Goal: Task Accomplishment & Management: Manage account settings

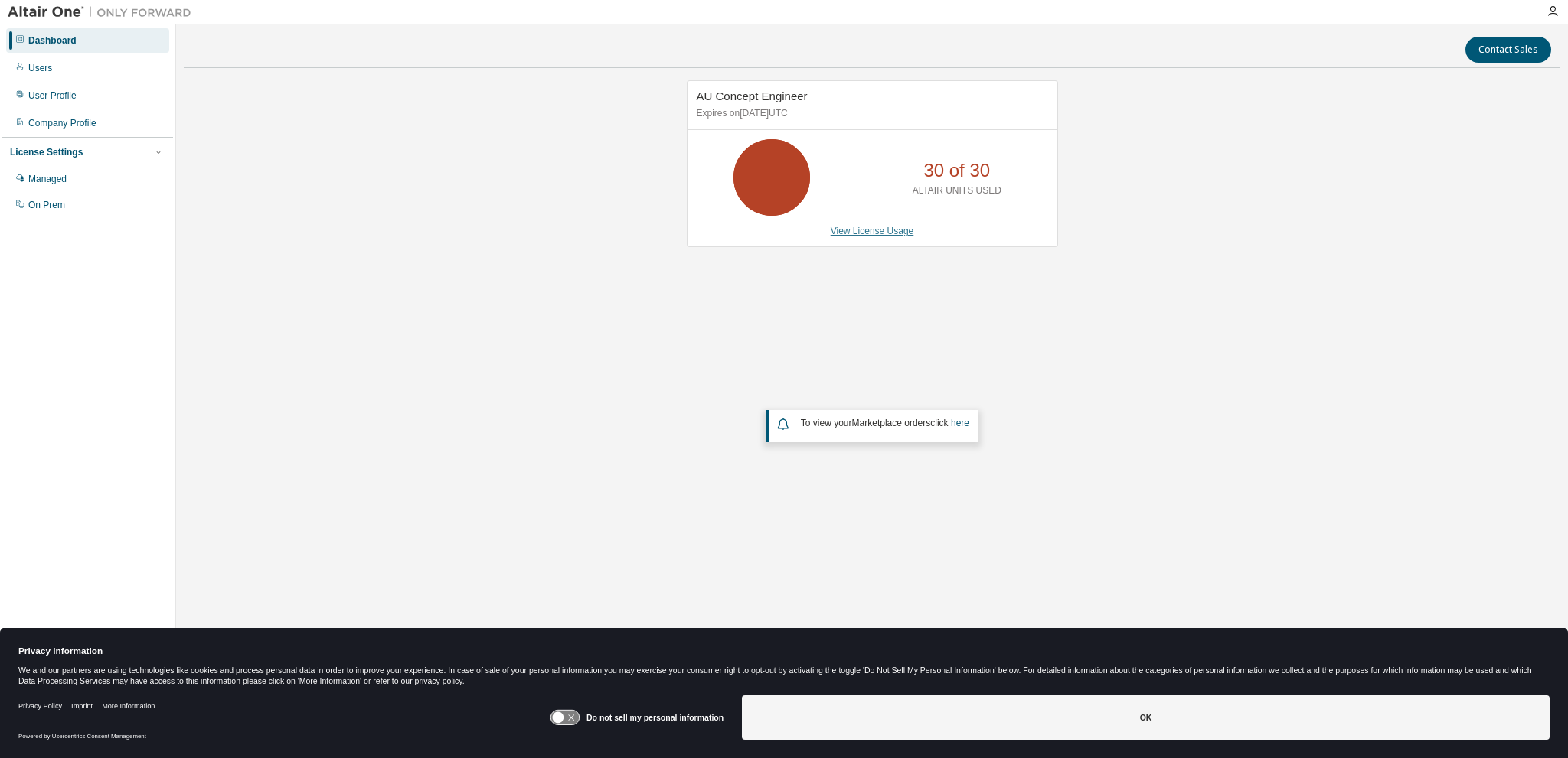
click at [893, 233] on link "View License Usage" at bounding box center [872, 230] width 84 height 11
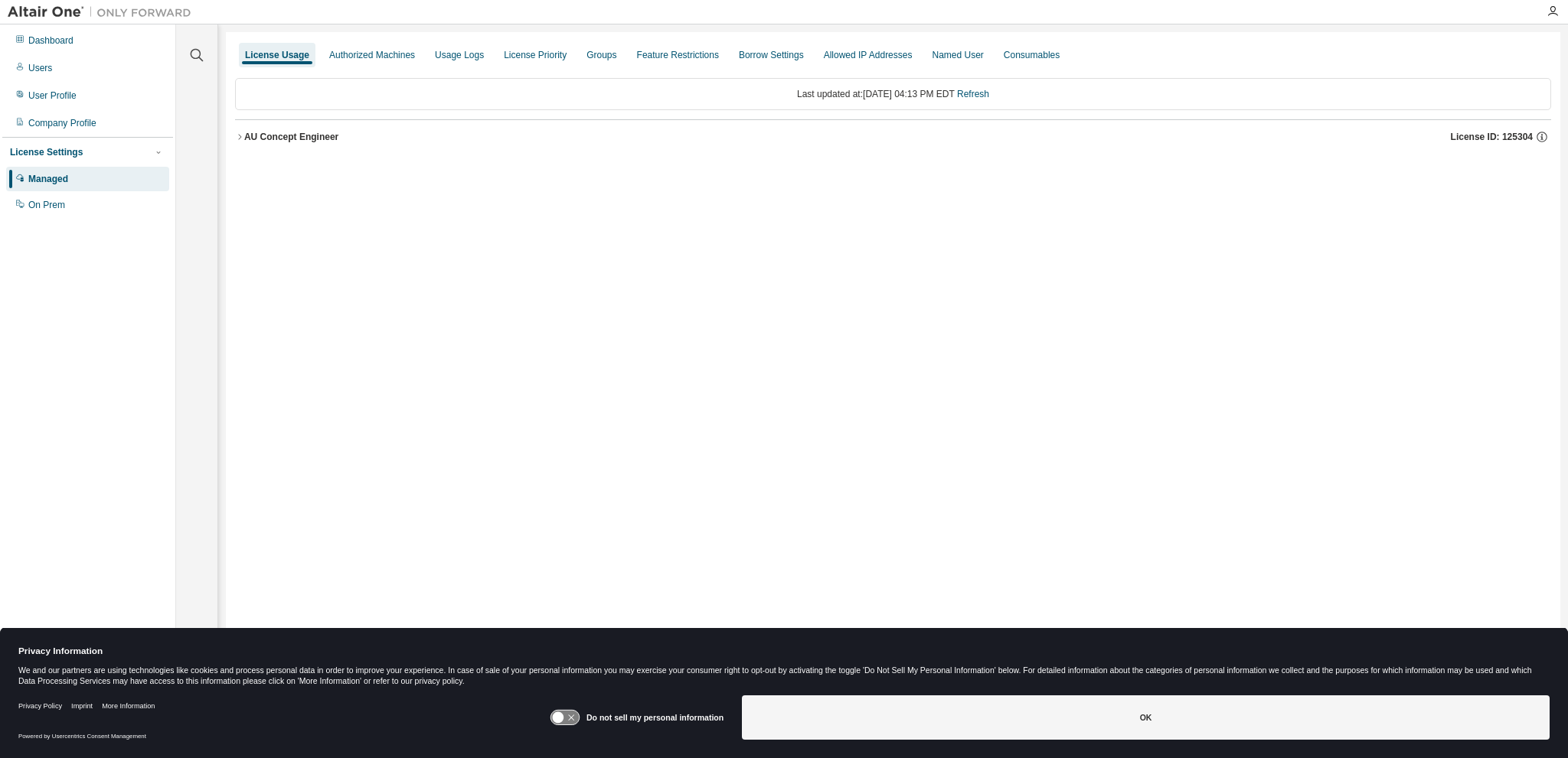
click at [243, 133] on icon "button" at bounding box center [239, 137] width 9 height 9
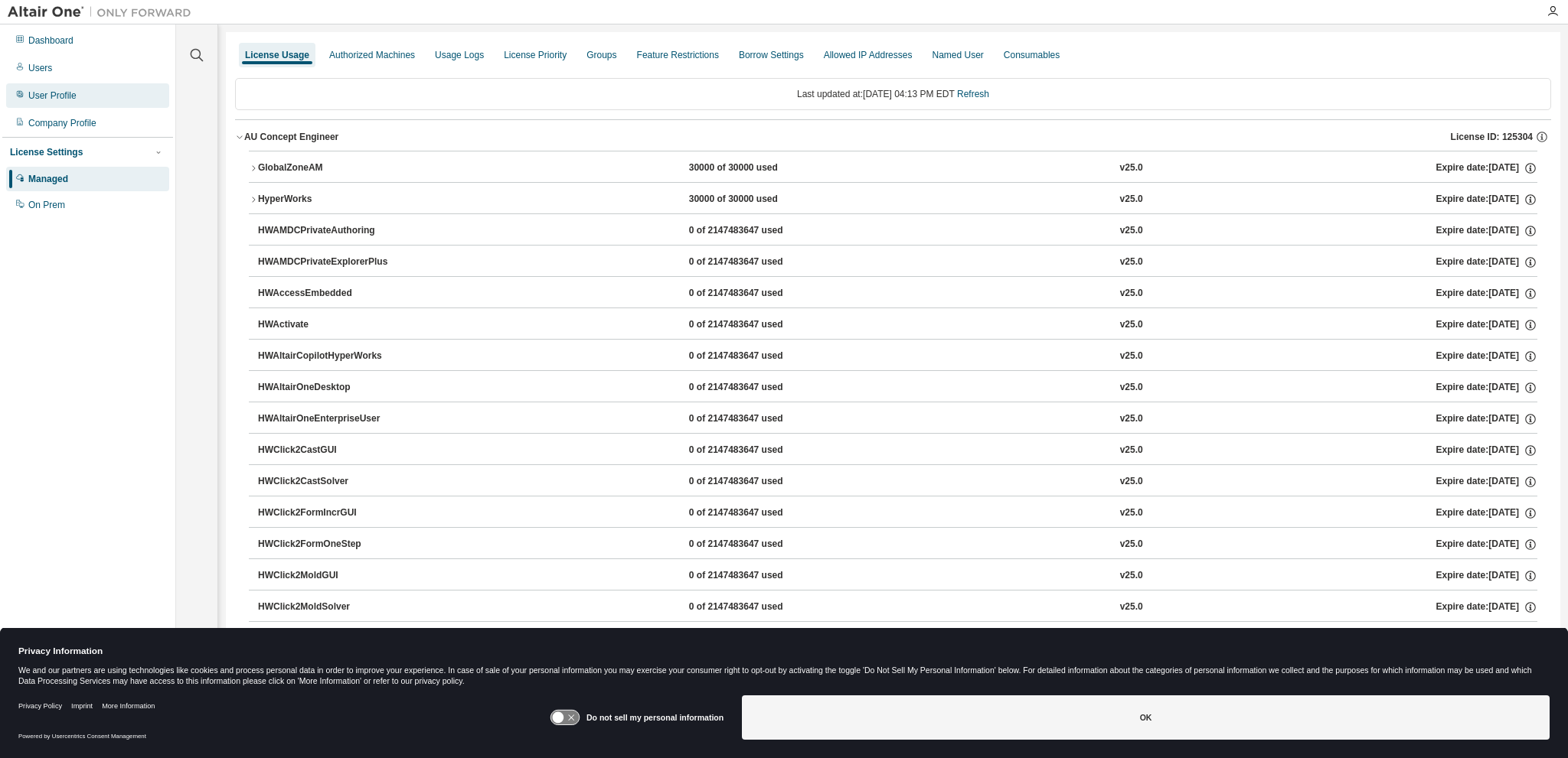
click at [70, 93] on div "User Profile" at bounding box center [52, 95] width 48 height 12
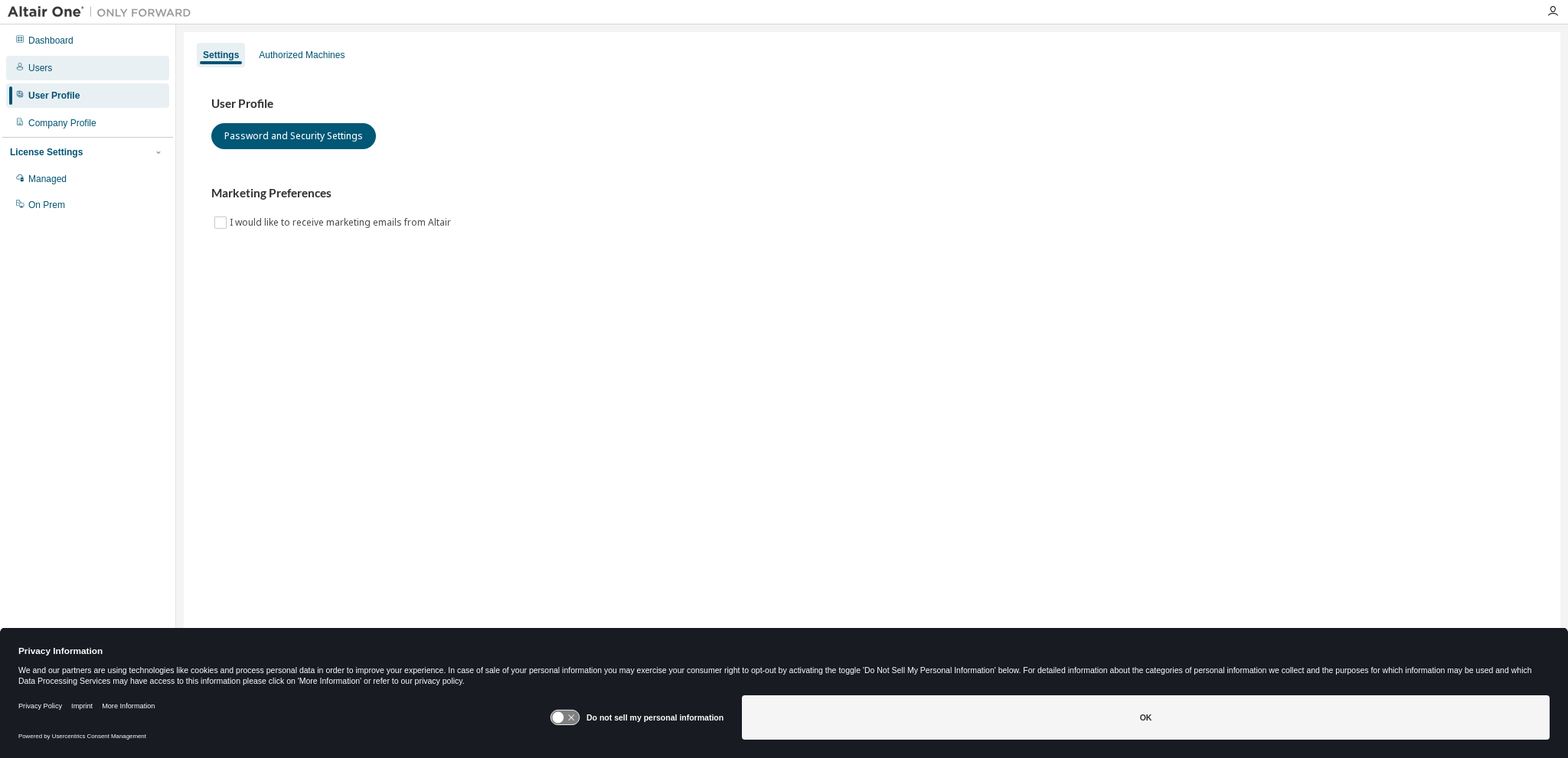
click at [41, 63] on div "Users" at bounding box center [40, 68] width 24 height 12
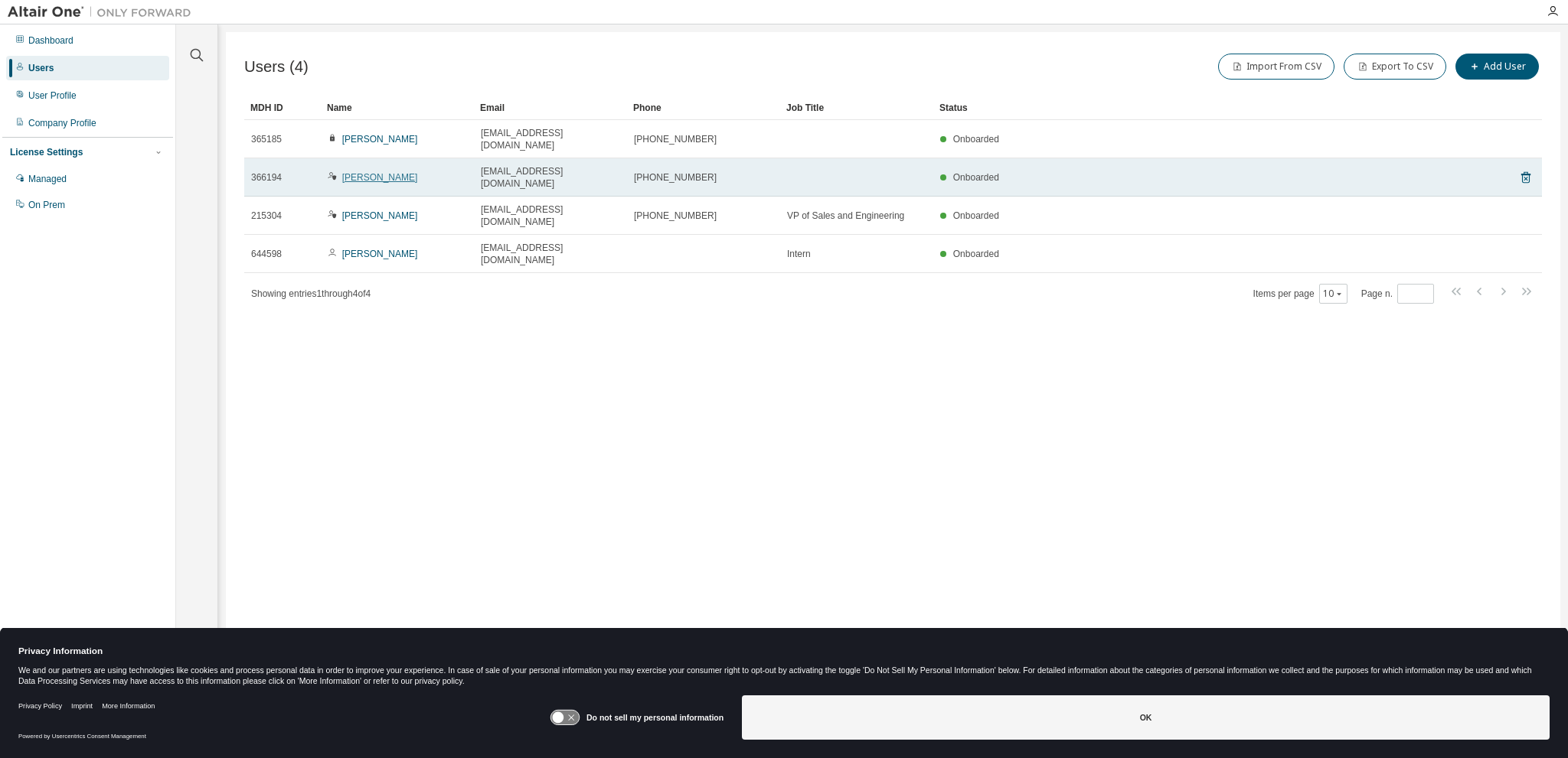
click at [367, 172] on link "Scott King" at bounding box center [380, 177] width 75 height 11
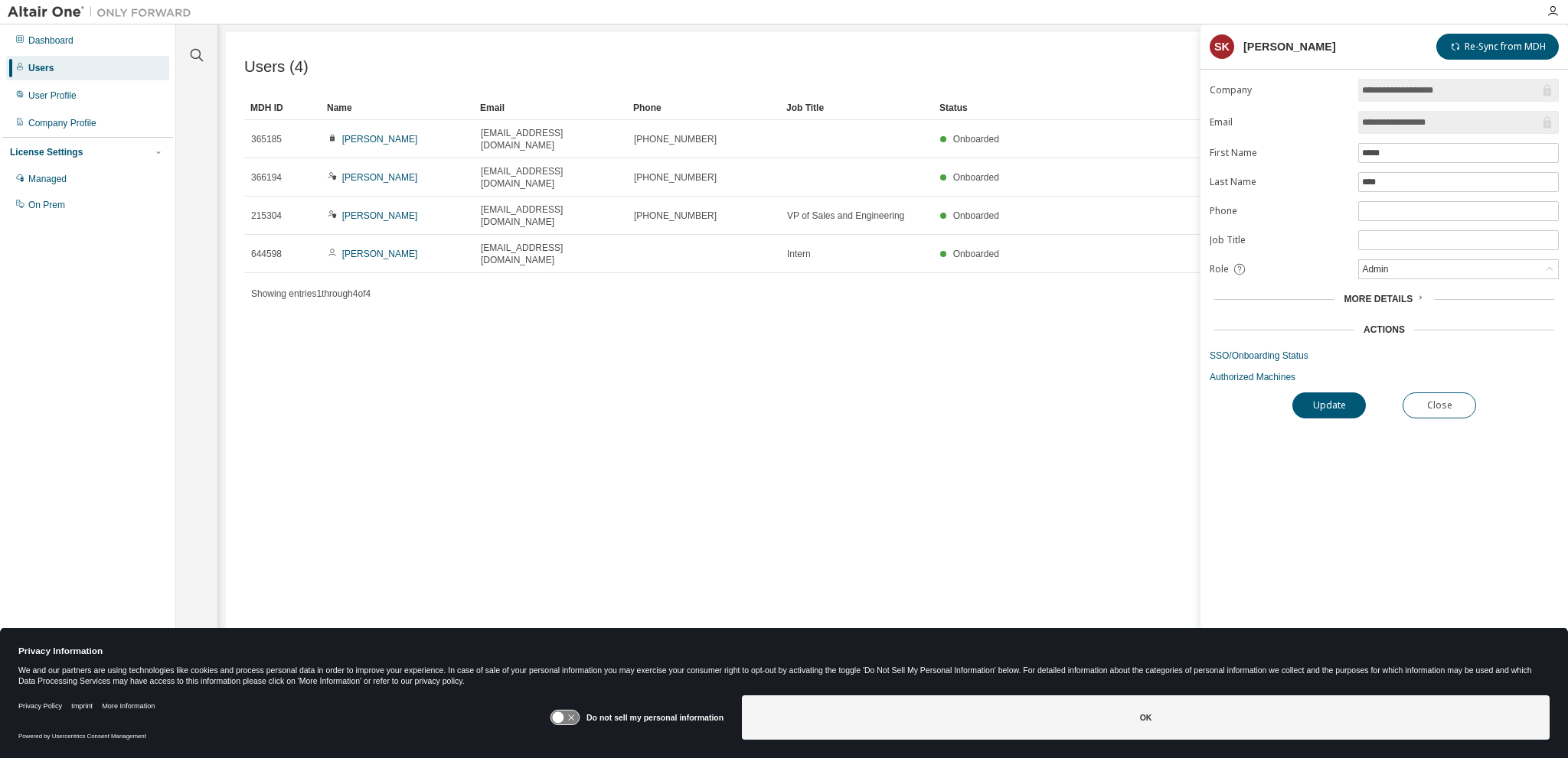
click at [1406, 294] on span "More Details" at bounding box center [1378, 299] width 69 height 11
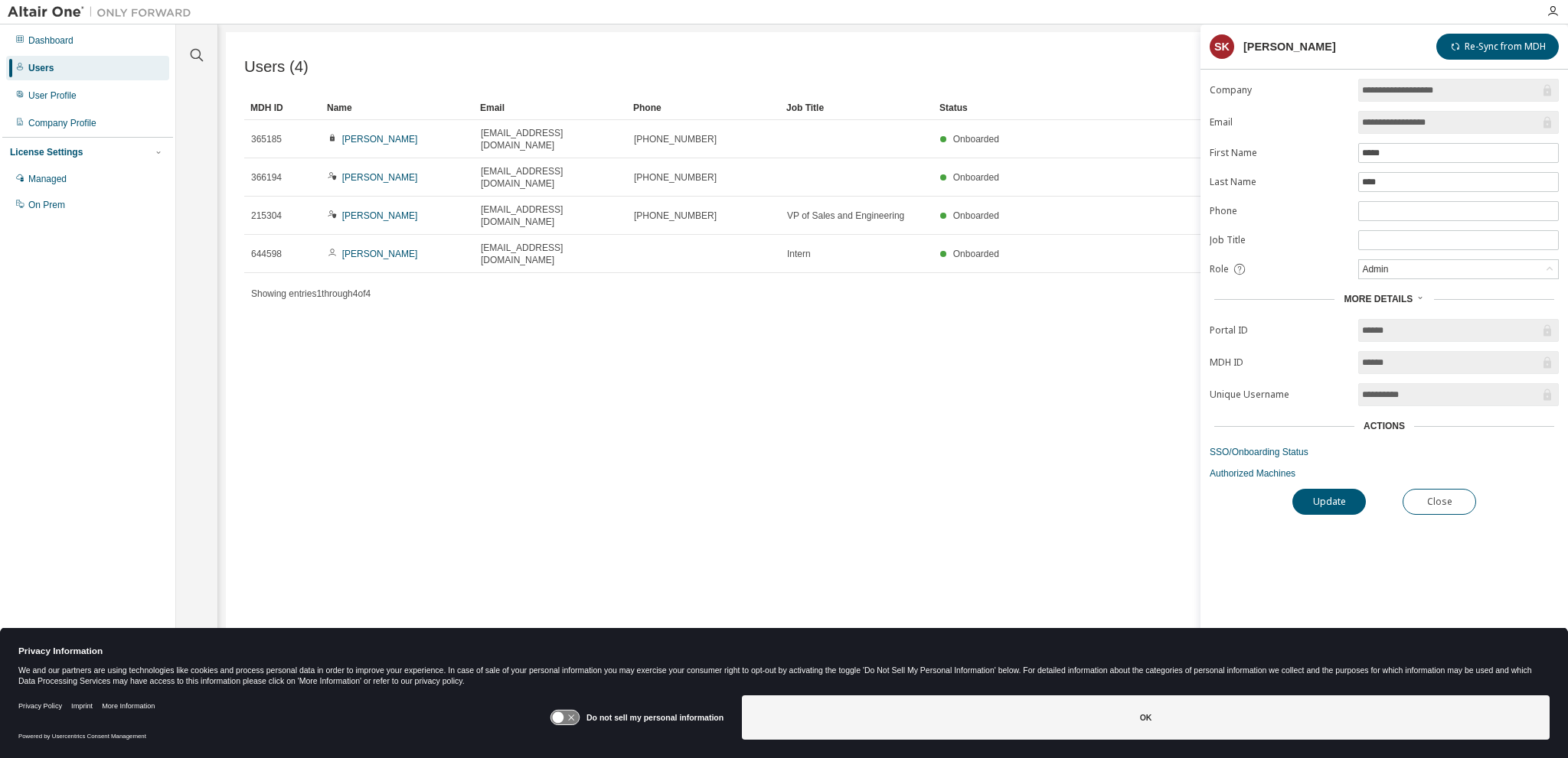
click at [1018, 477] on div "Users (4) Import From CSV Export To CSV Add User Clear Load Save Save As Field …" at bounding box center [893, 369] width 1334 height 674
click at [1418, 492] on button "Close" at bounding box center [1439, 502] width 74 height 26
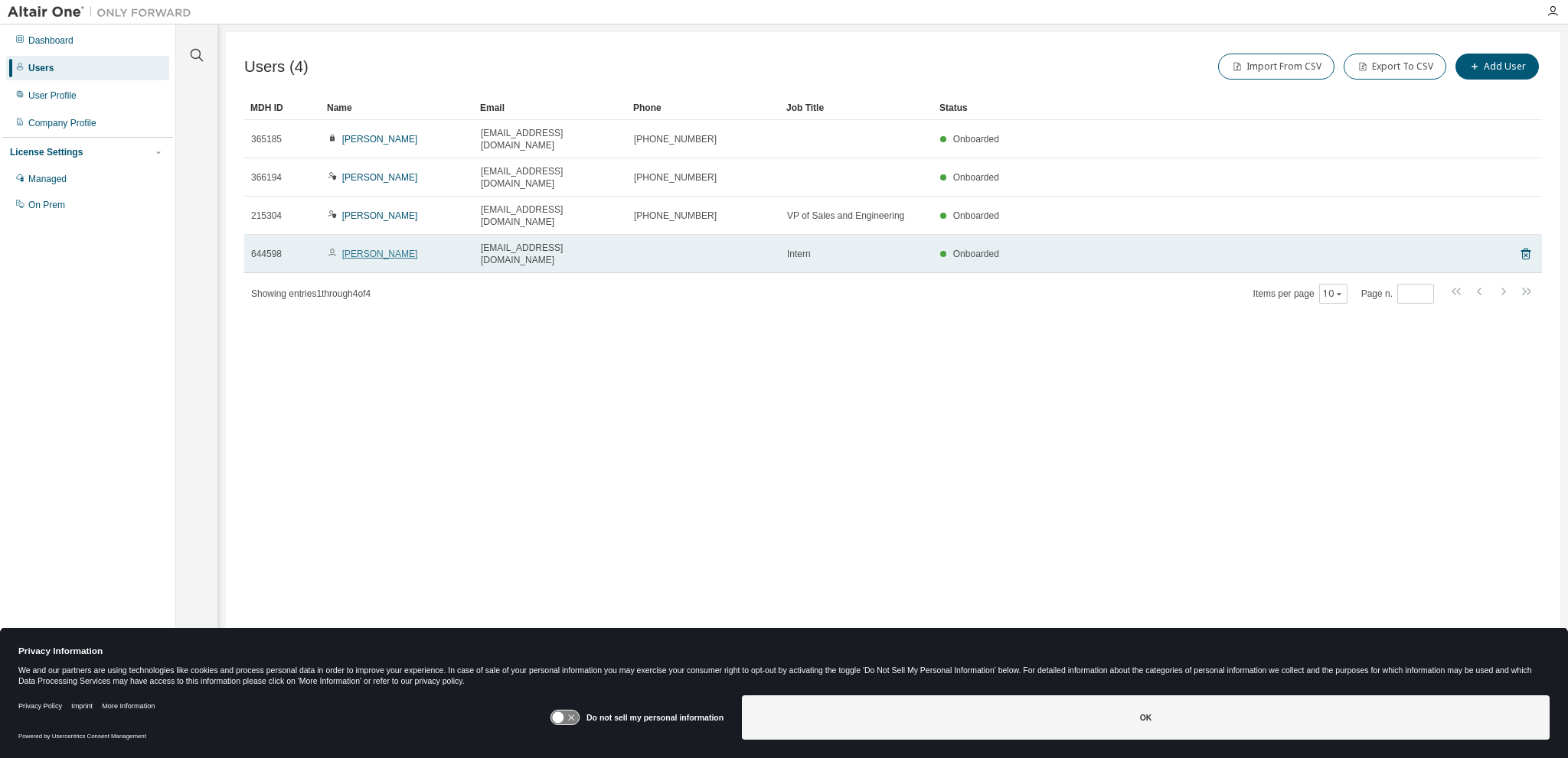
click at [368, 249] on link "Caroline Beachler" at bounding box center [380, 254] width 75 height 11
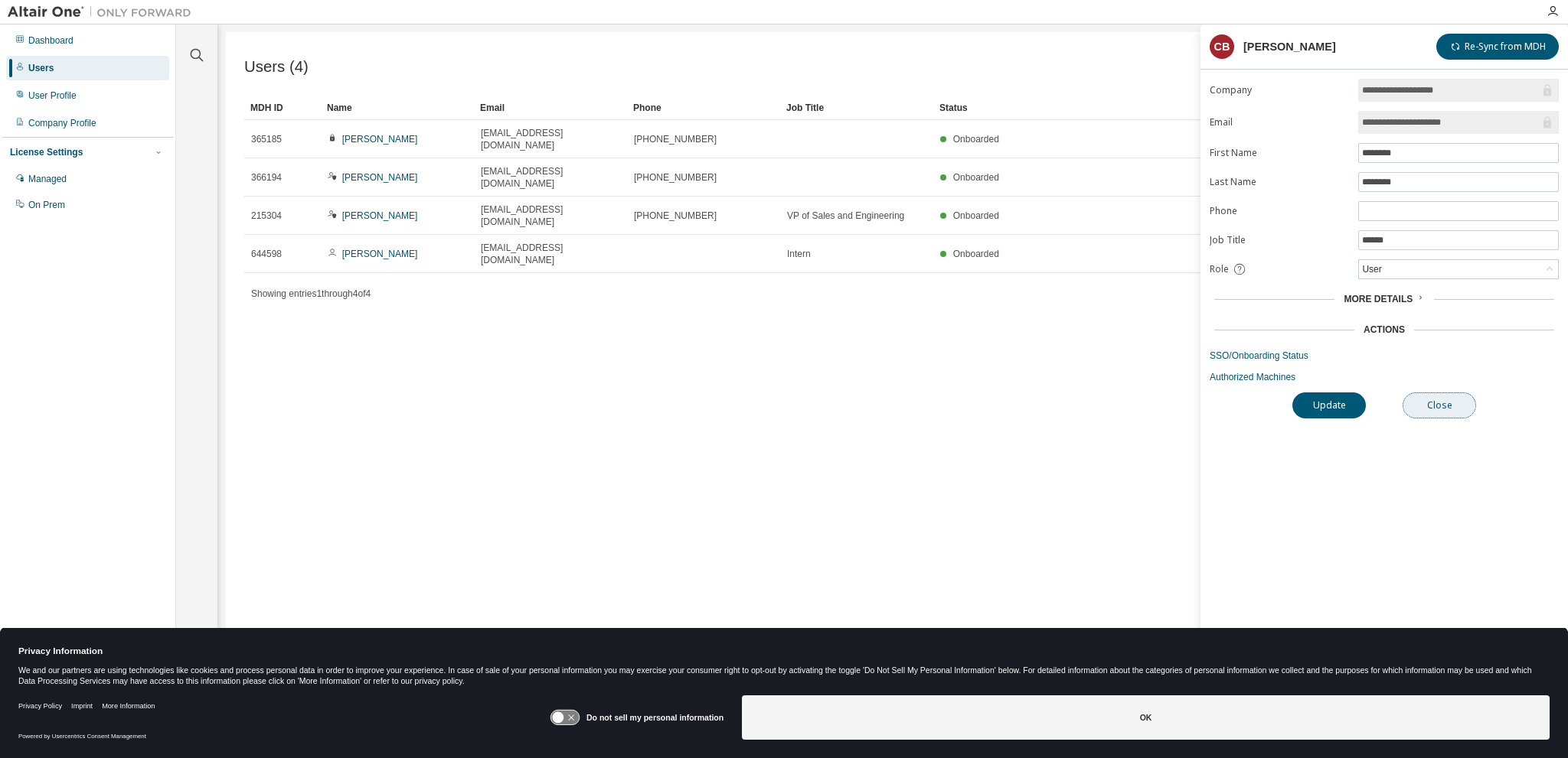
click at [1459, 399] on button "Close" at bounding box center [1439, 406] width 74 height 26
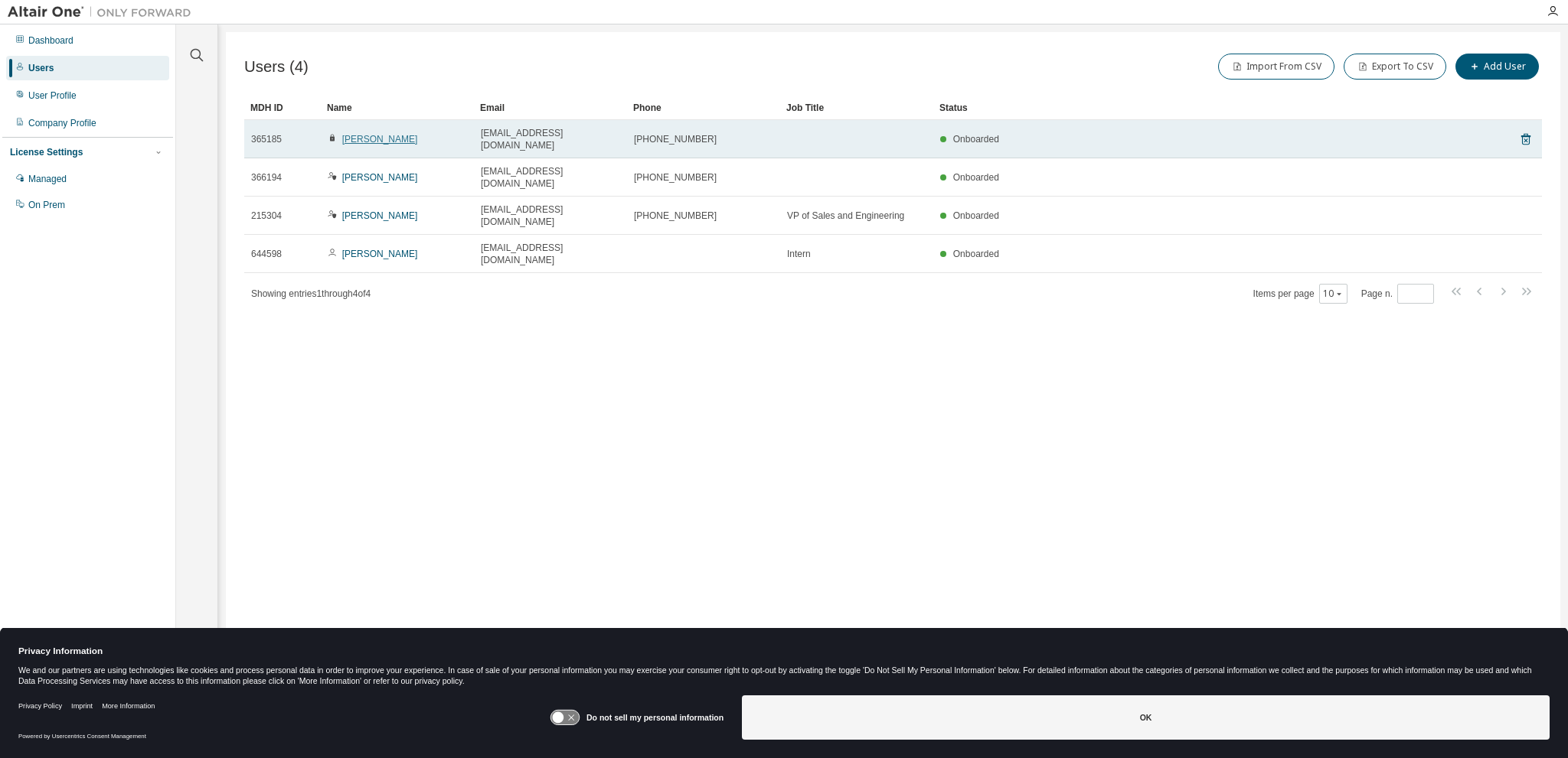
click at [366, 134] on link "Dan Keeney" at bounding box center [380, 138] width 75 height 11
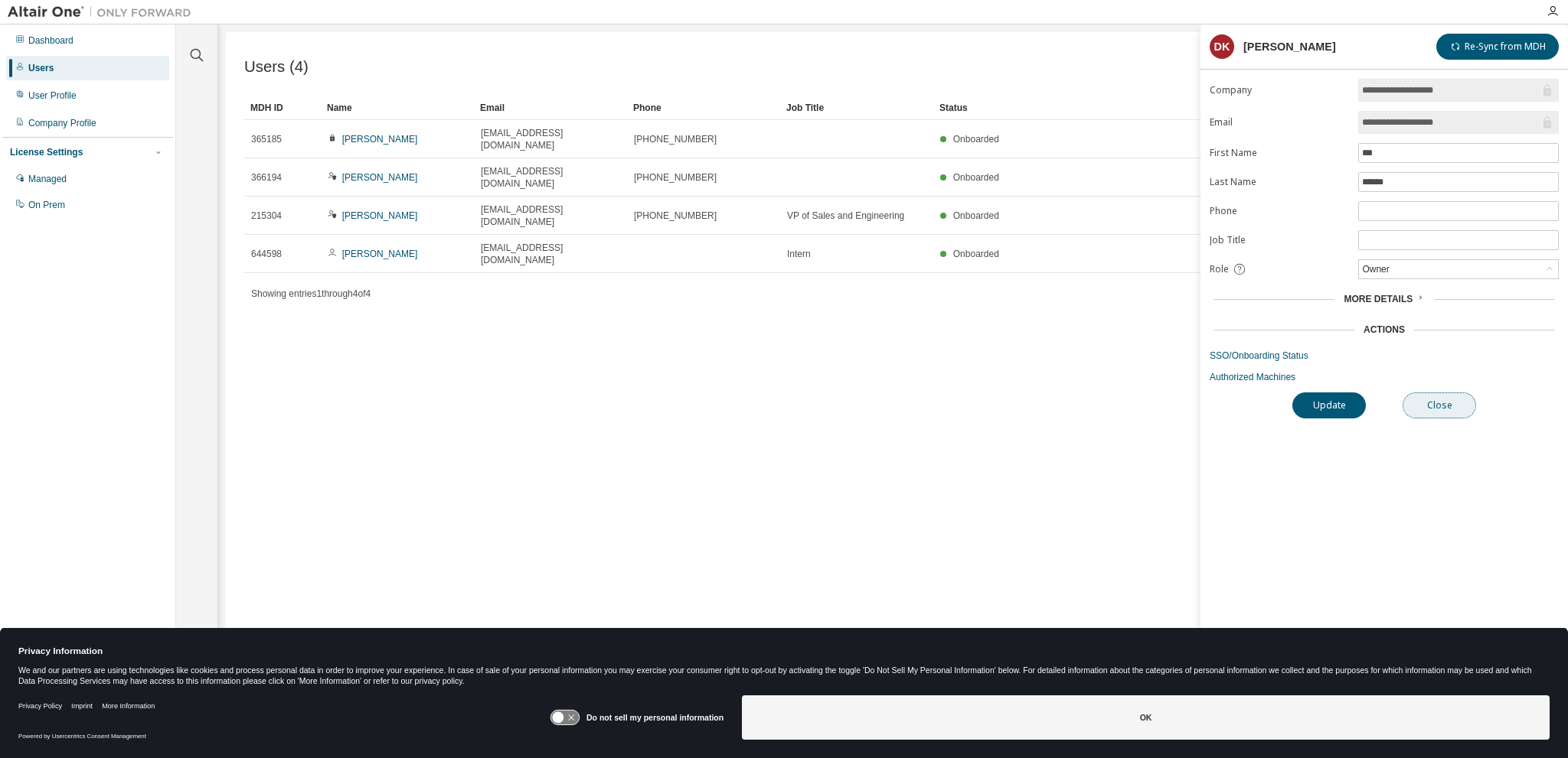
click at [1448, 406] on button "Close" at bounding box center [1439, 406] width 74 height 26
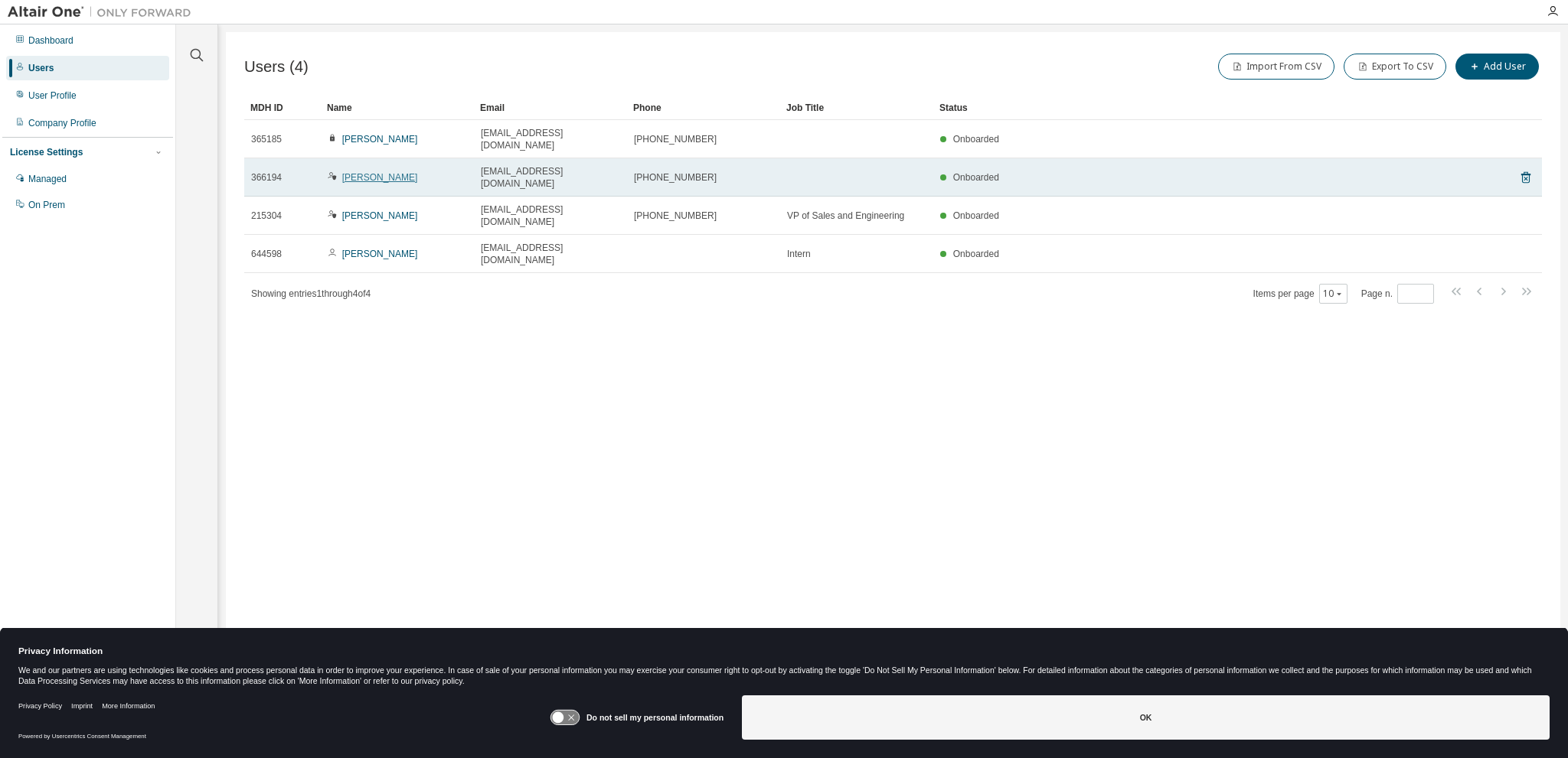
click at [366, 172] on link "Scott King" at bounding box center [380, 177] width 75 height 11
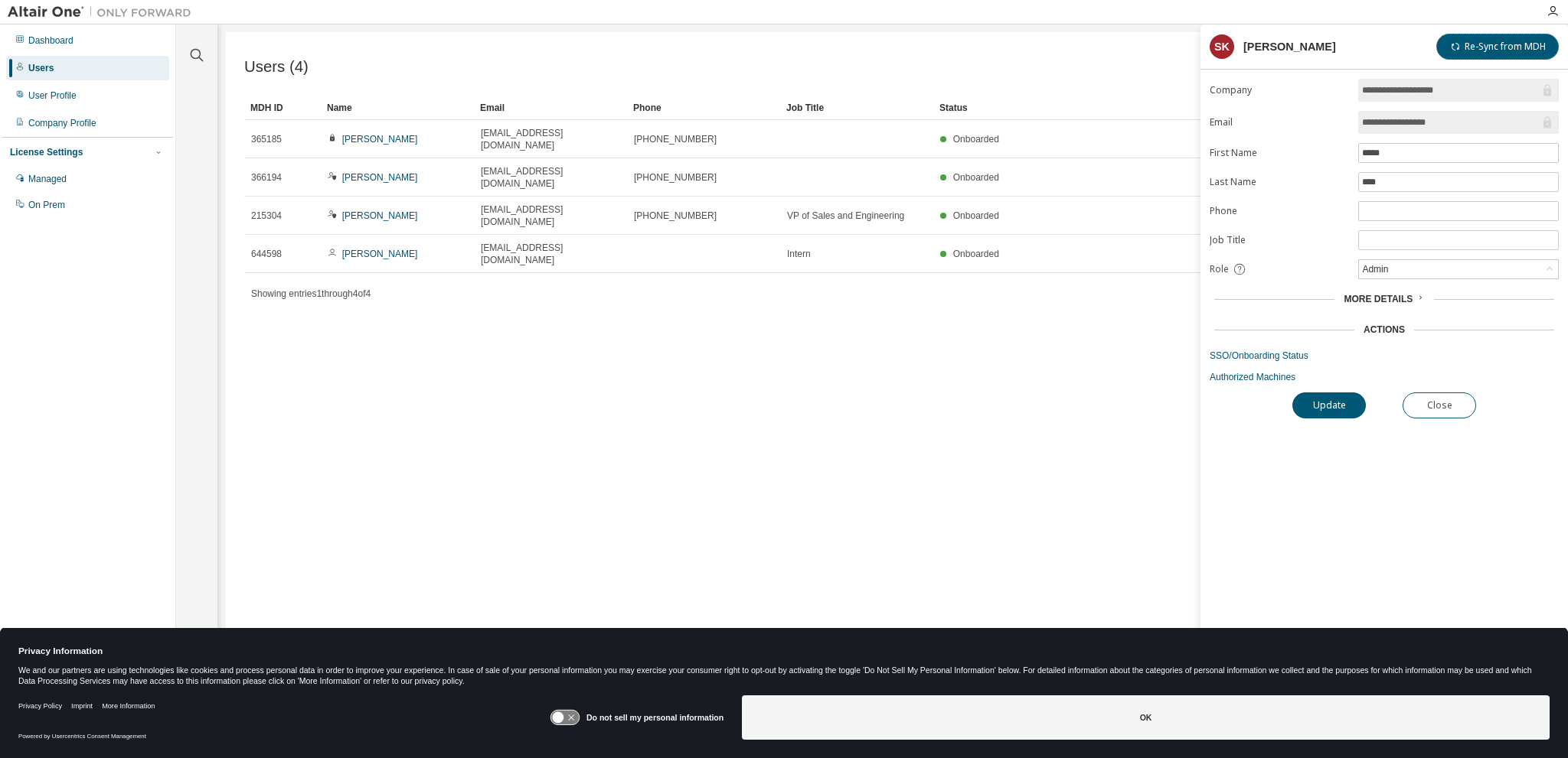
drag, startPoint x: 1504, startPoint y: 42, endPoint x: 1494, endPoint y: 42, distance: 10.0
click at [1503, 42] on button "Re-Sync from MDH" at bounding box center [1497, 47] width 122 height 26
click at [1330, 403] on button "Update" at bounding box center [1329, 406] width 74 height 26
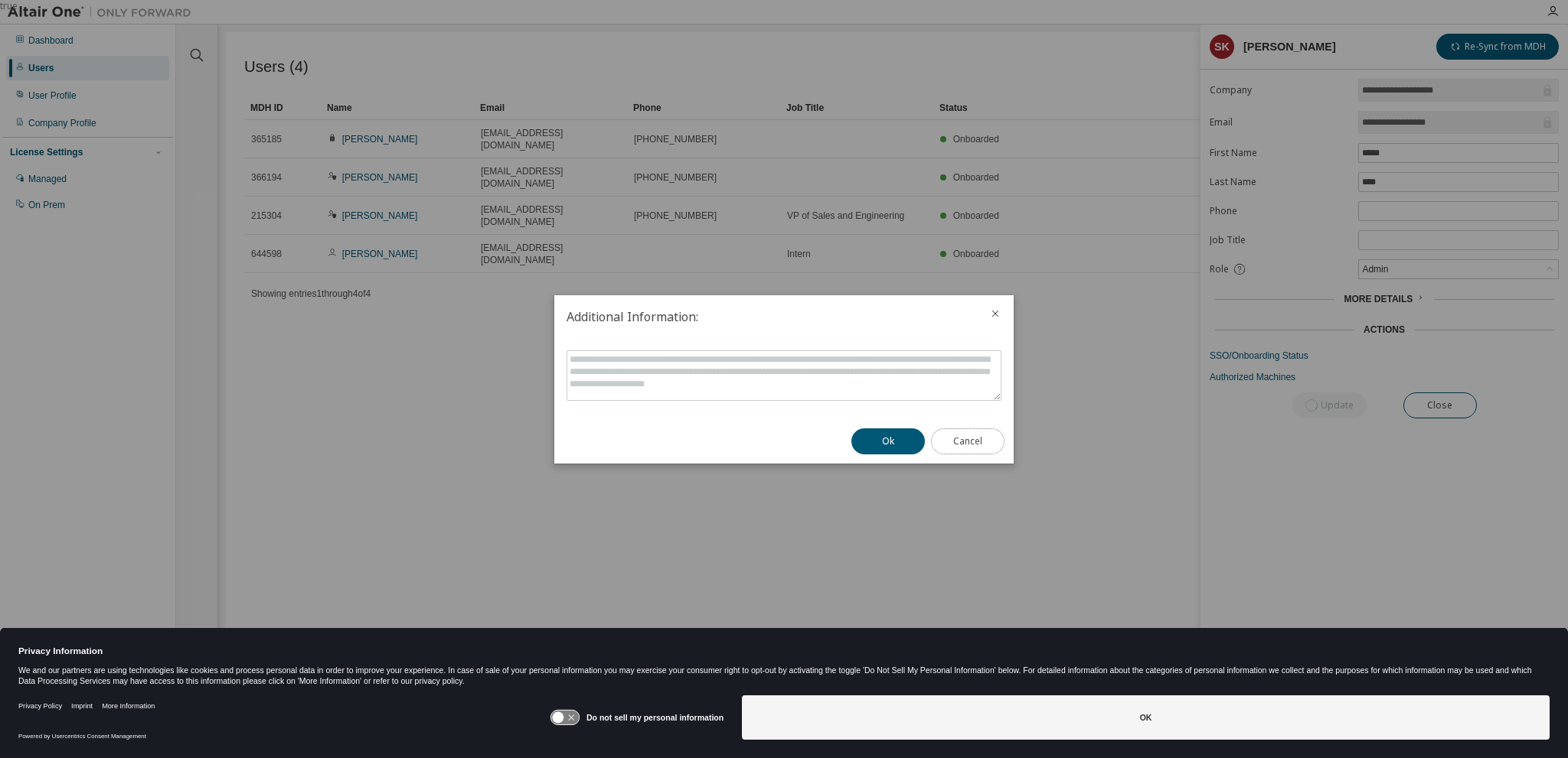
click at [977, 440] on button "Cancel" at bounding box center [968, 442] width 74 height 26
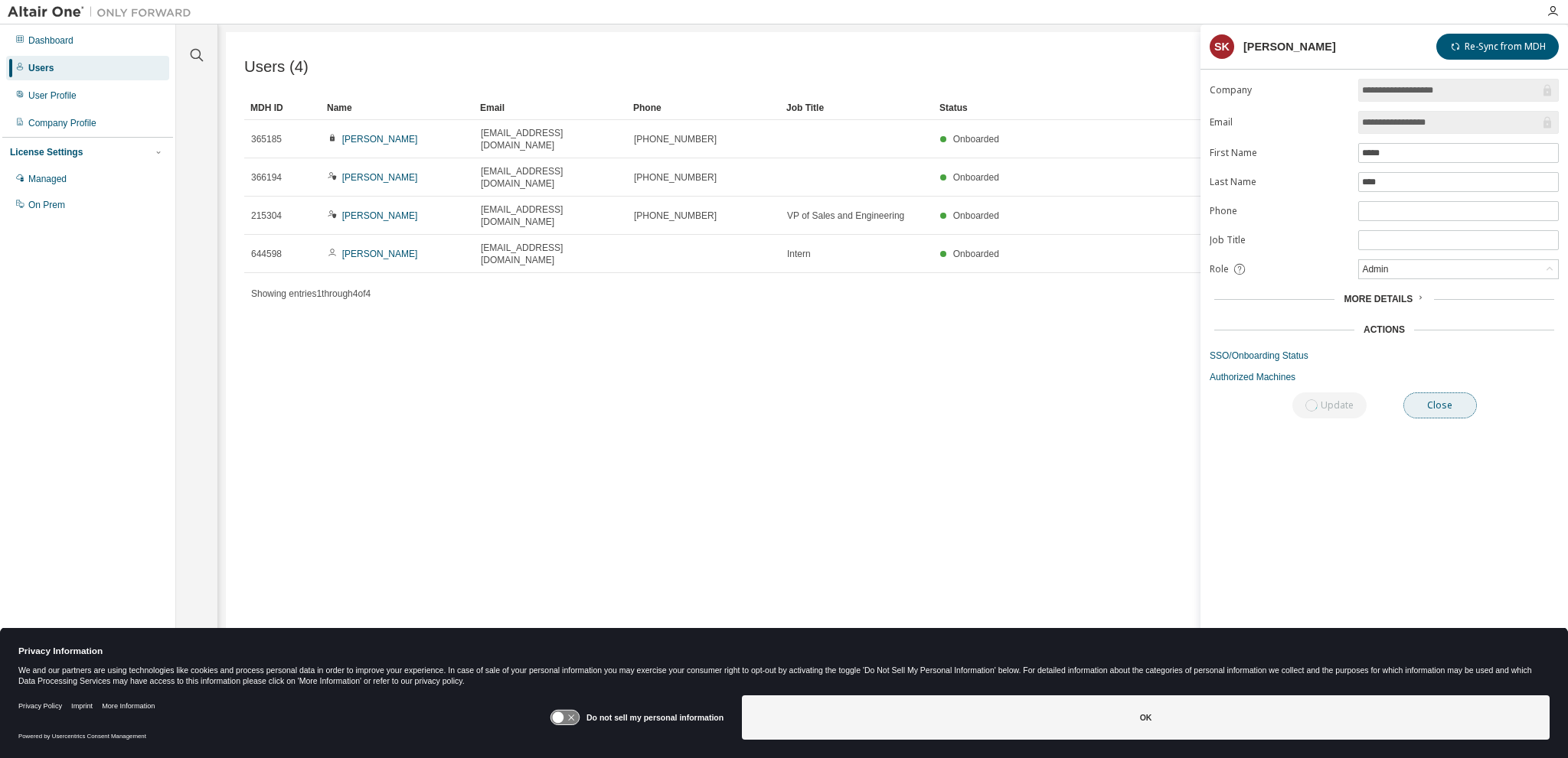
click at [1433, 397] on button "Close" at bounding box center [1440, 406] width 74 height 26
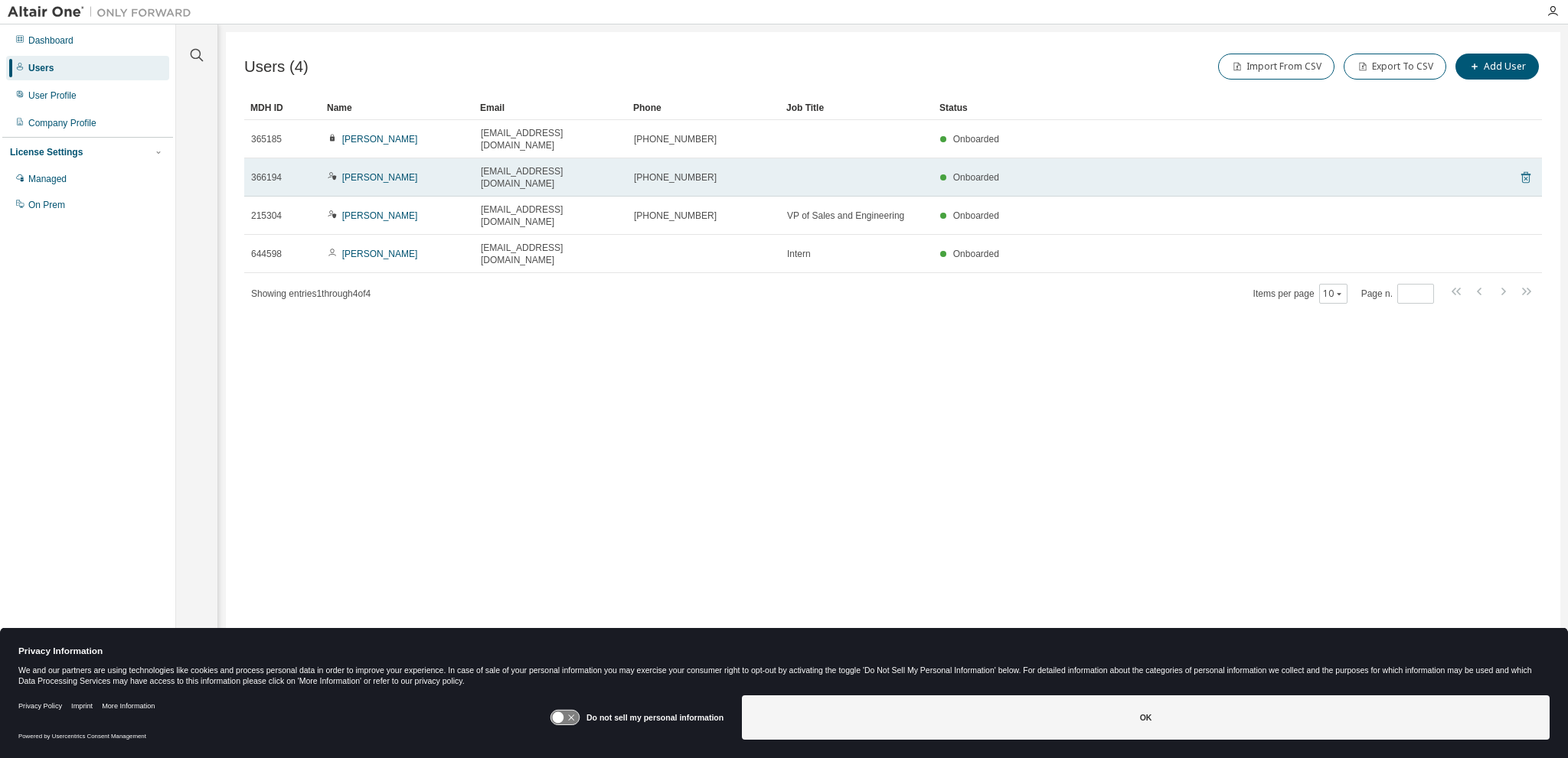
click at [1522, 168] on icon at bounding box center [1525, 177] width 14 height 18
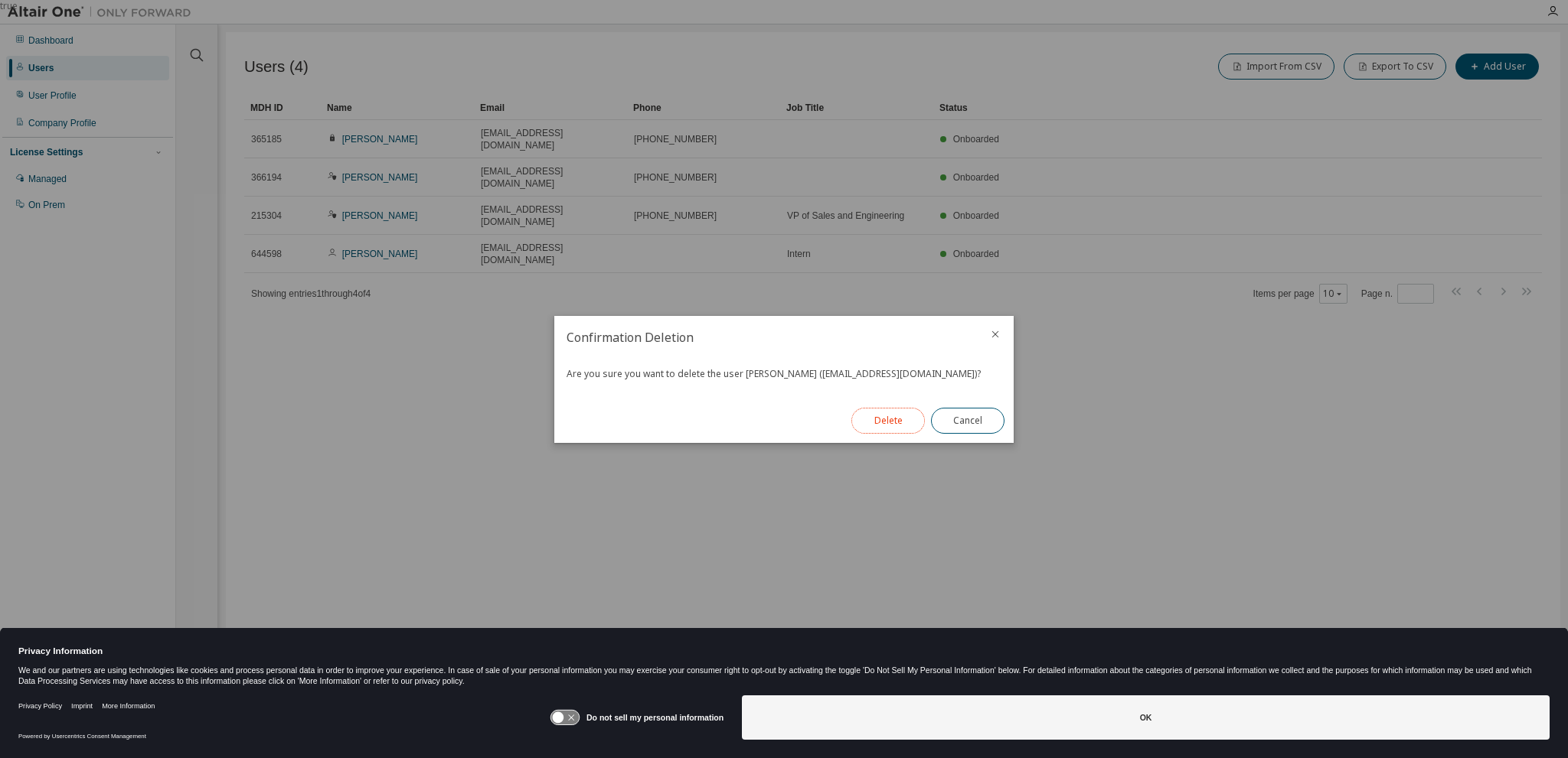
click at [902, 426] on button "Delete" at bounding box center [888, 421] width 74 height 26
click at [965, 423] on button "Close" at bounding box center [968, 421] width 74 height 26
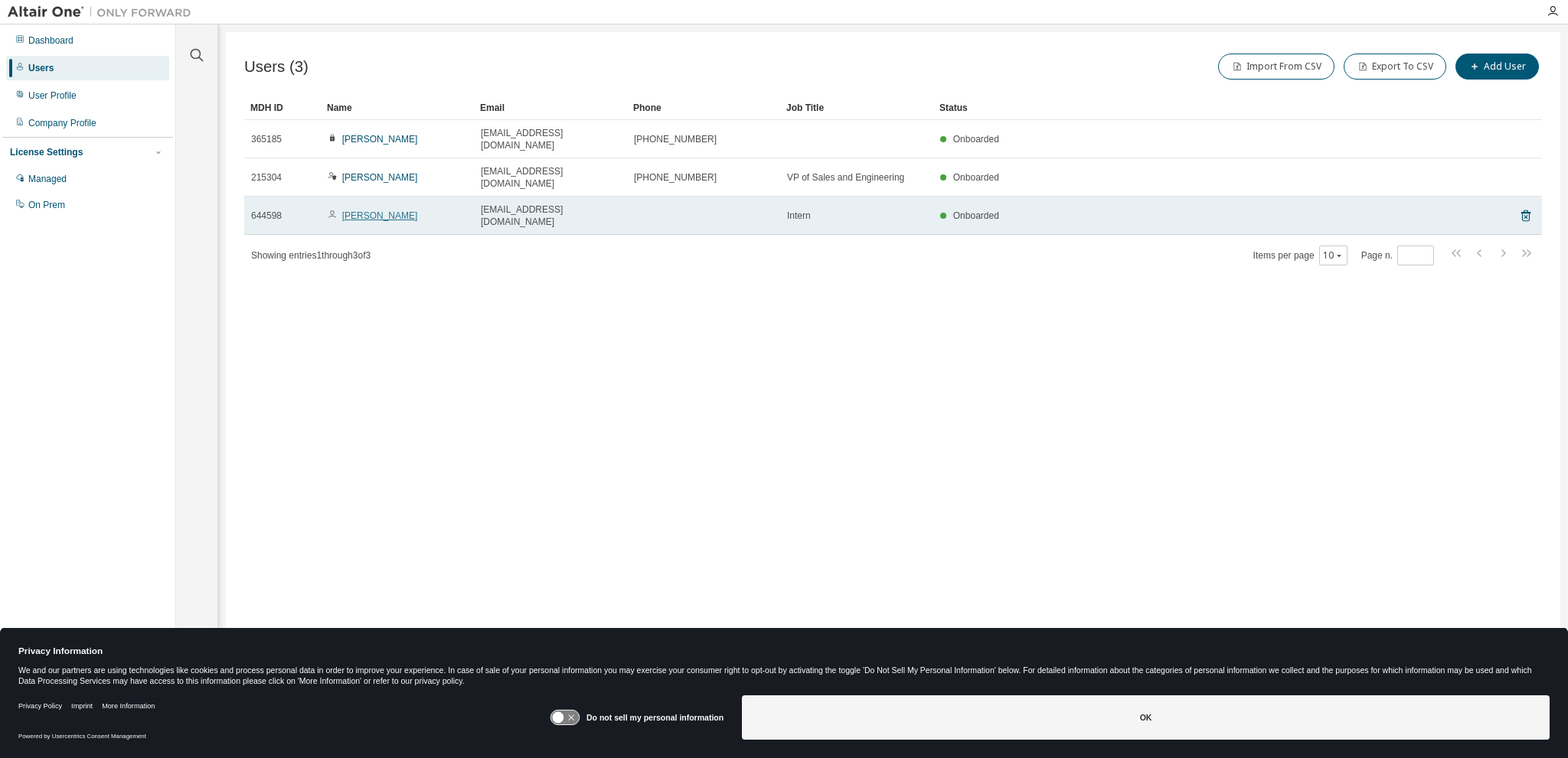
click at [376, 211] on link "Caroline Beachler" at bounding box center [380, 216] width 75 height 11
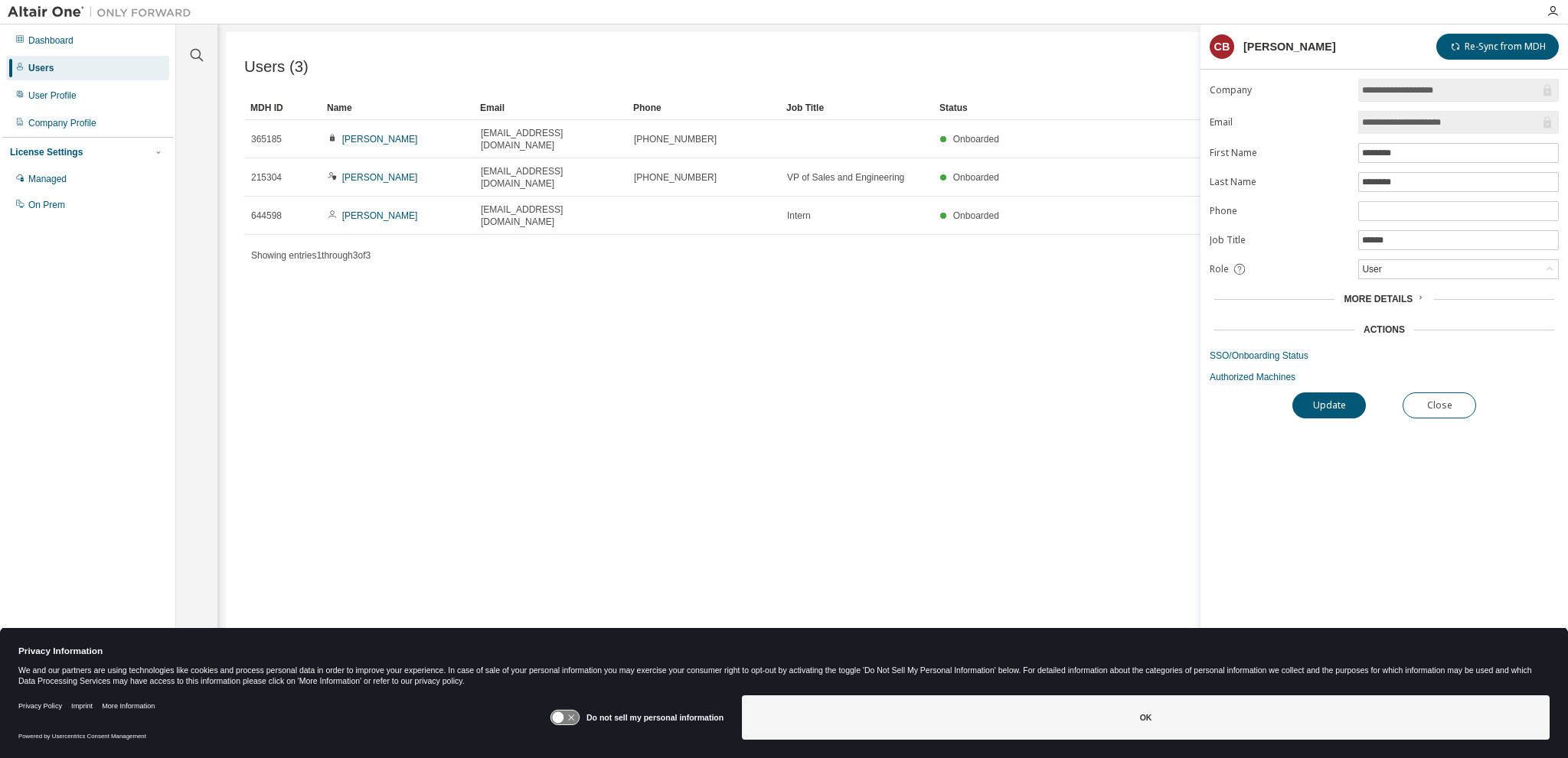
click at [1390, 301] on span "More Details" at bounding box center [1378, 299] width 69 height 11
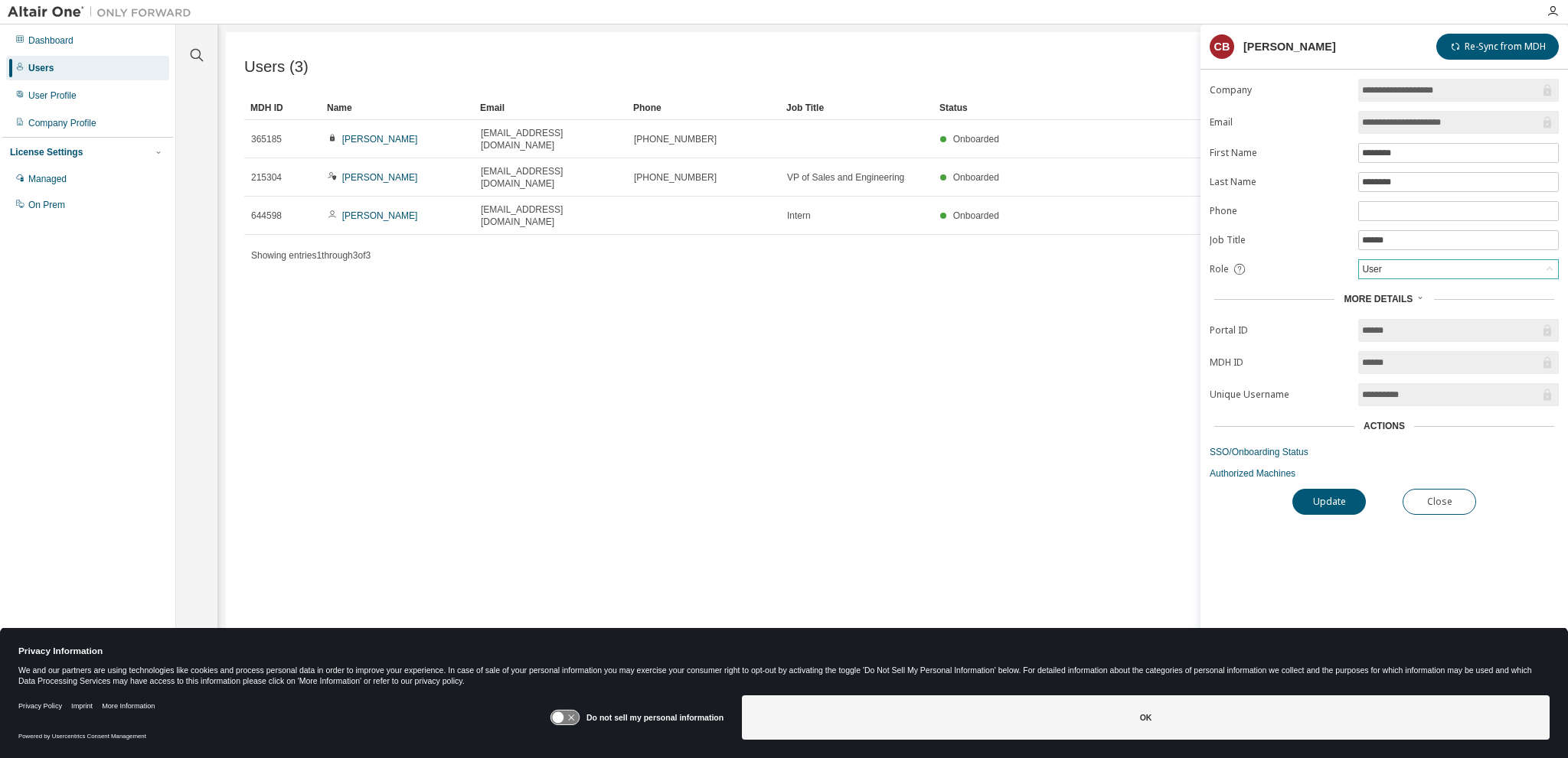
click at [1547, 262] on icon at bounding box center [1549, 269] width 16 height 16
